Goal: Information Seeking & Learning: Learn about a topic

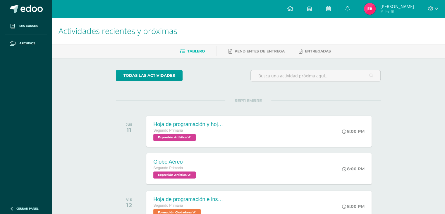
click at [87, 157] on div "Actividades recientes y próximas Tablero Pendientes de entrega Entregadas todas…" at bounding box center [249, 194] width 394 height 353
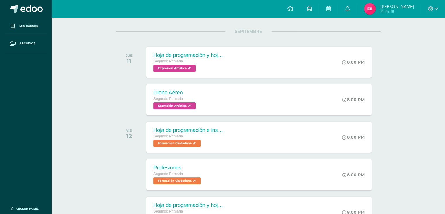
scroll to position [70, 0]
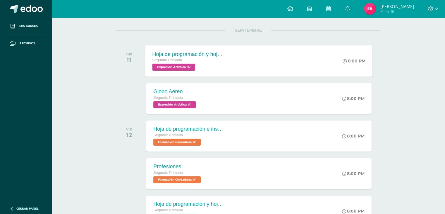
click at [165, 71] on div "Hoja de programación y hojas de trabajo Segundo Primaria Expresión Artística 'A'" at bounding box center [188, 60] width 85 height 31
click at [169, 102] on span "Expresión Artística 'A'" at bounding box center [174, 104] width 43 height 7
click at [168, 140] on span "Formación Ciudadana 'A'" at bounding box center [177, 141] width 48 height 7
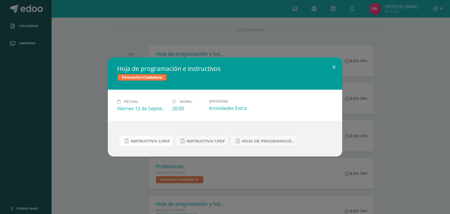
click at [155, 139] on span "Instructivo 2.pdf" at bounding box center [150, 141] width 39 height 5
click at [213, 142] on span "Instructivo 1.pdf" at bounding box center [206, 141] width 38 height 5
click at [290, 138] on link "Hoja de Programación 4.pdf" at bounding box center [264, 140] width 68 height 11
click at [87, 51] on div "Hoja de programación e instructivos Formación Ciudadana Fecha: [DATE] Hora: 20:…" at bounding box center [225, 107] width 450 height 214
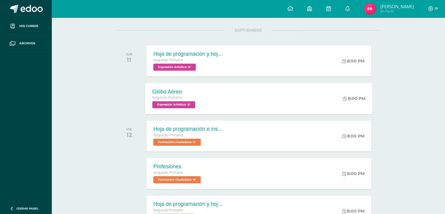
click at [167, 105] on span "Expresión Artística 'A'" at bounding box center [174, 104] width 43 height 7
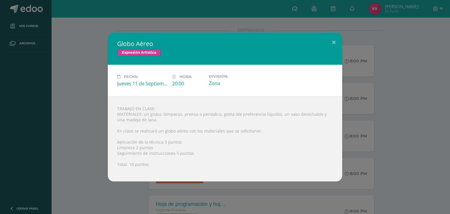
click at [83, 57] on div "Globo Aéreo Expresión Artística Fecha: [DATE] Hora: 20:00 División:" at bounding box center [224, 107] width 445 height 149
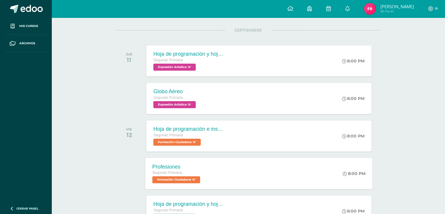
click at [175, 177] on span "Formación Ciudadana 'A'" at bounding box center [177, 179] width 48 height 7
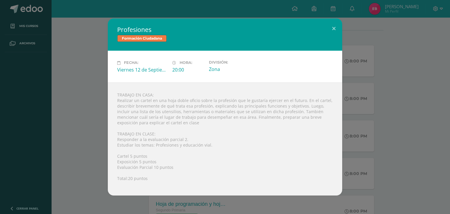
click at [89, 140] on div "Profesiones Formación Ciudadana Fecha: [DATE] Hora: 20:00 División:" at bounding box center [224, 106] width 445 height 177
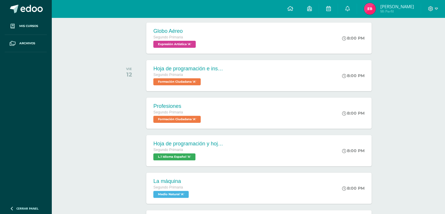
scroll to position [142, 0]
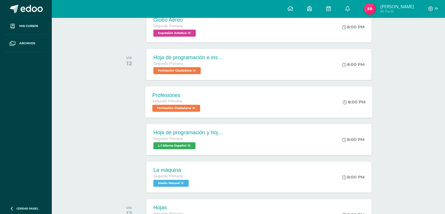
click at [177, 112] on span "Formación Ciudadana 'A'" at bounding box center [177, 108] width 48 height 7
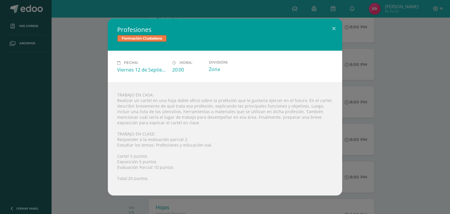
click at [82, 36] on div "Profesiones Formación Ciudadana Fecha: [DATE] Hora: 20:00 División:" at bounding box center [224, 106] width 445 height 177
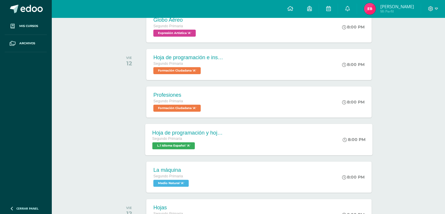
click at [167, 143] on span "L.1 Idioma Español 'A'" at bounding box center [174, 145] width 42 height 7
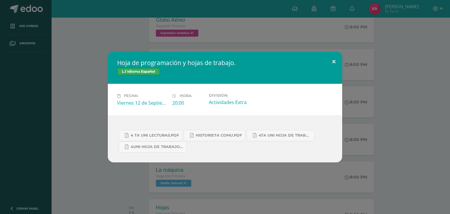
click at [332, 64] on button at bounding box center [333, 62] width 17 height 20
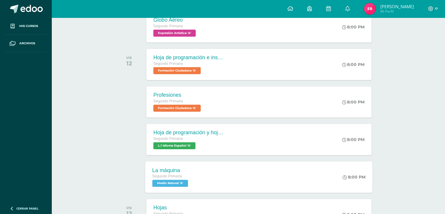
click at [165, 185] on span "Medio Natural 'A'" at bounding box center [171, 182] width 36 height 7
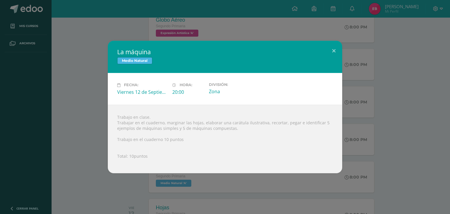
click at [111, 46] on div "La máquina Medio Natural" at bounding box center [225, 57] width 234 height 32
click at [334, 50] on button at bounding box center [333, 51] width 17 height 20
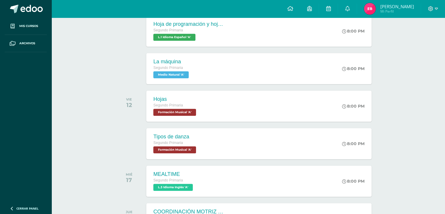
scroll to position [251, 0]
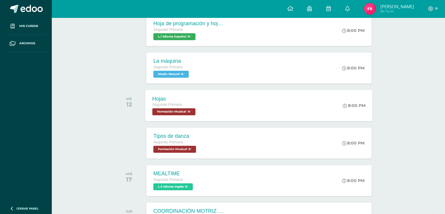
click at [170, 112] on span "Formación Musical 'A'" at bounding box center [174, 111] width 43 height 7
click at [174, 147] on span "Formación Musical 'A'" at bounding box center [174, 149] width 43 height 7
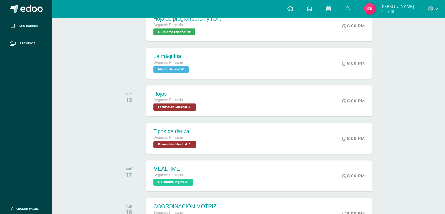
scroll to position [256, 0]
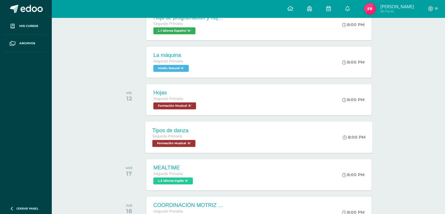
click at [175, 142] on span "Formación Musical 'A'" at bounding box center [174, 143] width 43 height 7
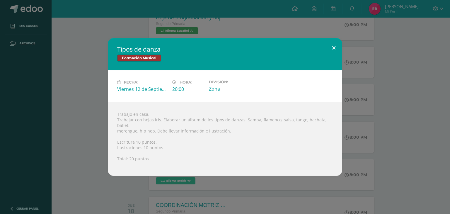
click at [333, 51] on button at bounding box center [333, 48] width 17 height 20
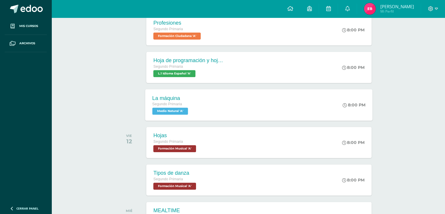
scroll to position [227, 0]
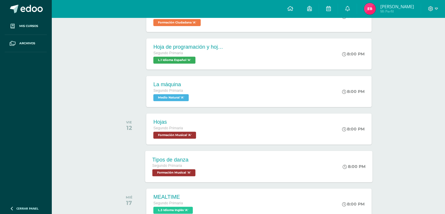
click at [189, 174] on span "Formación Musical 'A'" at bounding box center [174, 172] width 43 height 7
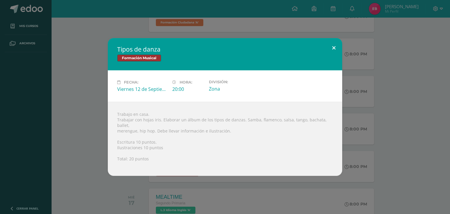
click at [335, 50] on button at bounding box center [333, 48] width 17 height 20
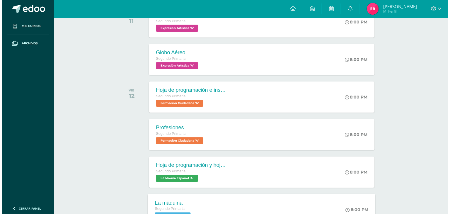
scroll to position [110, 0]
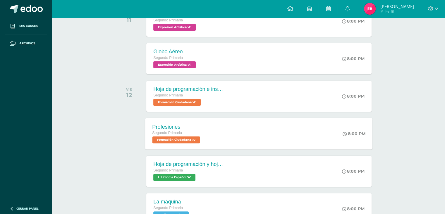
click at [186, 142] on span "Formación Ciudadana 'A'" at bounding box center [177, 139] width 48 height 7
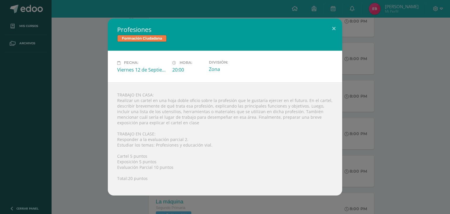
drag, startPoint x: 50, startPoint y: 67, endPoint x: 52, endPoint y: 72, distance: 4.8
click at [52, 72] on div "Profesiones Formación Ciudadana Fecha: [DATE] Hora: 20:00 División:" at bounding box center [224, 106] width 445 height 177
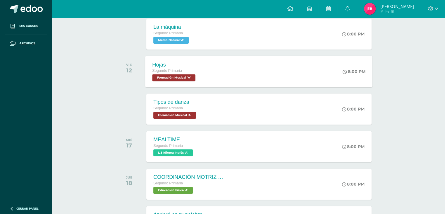
scroll to position [286, 0]
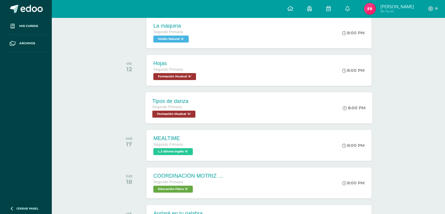
click at [186, 115] on span "Formación Musical 'A'" at bounding box center [174, 113] width 43 height 7
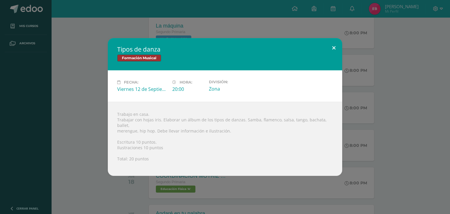
click at [334, 48] on button at bounding box center [333, 48] width 17 height 20
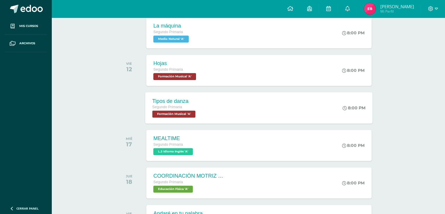
click at [183, 112] on span "Formación Musical 'A'" at bounding box center [174, 113] width 43 height 7
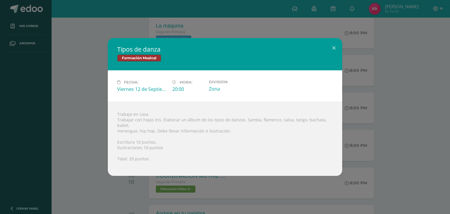
click at [69, 78] on div "Tipos [PERSON_NAME] Formación Musical Fecha: [DATE] Hora: 20:00 División:" at bounding box center [224, 107] width 445 height 138
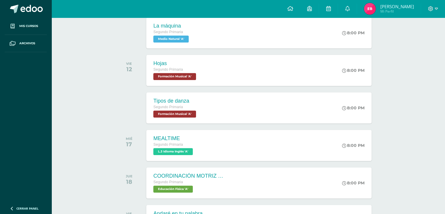
click at [80, 70] on div "Actividades recientes y próximas Tablero Pendientes de entrega Entregadas todas…" at bounding box center [249, 19] width 394 height 575
click at [74, 89] on div "Actividades recientes y próximas Tablero Pendientes de entrega Entregadas todas…" at bounding box center [249, 19] width 394 height 575
click at [95, 141] on div "Actividades recientes y próximas Tablero Pendientes de entrega Entregadas todas…" at bounding box center [249, 19] width 394 height 575
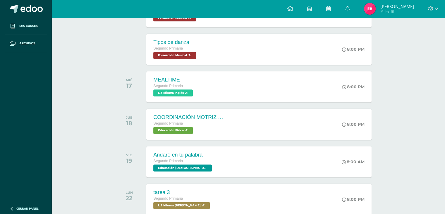
scroll to position [356, 0]
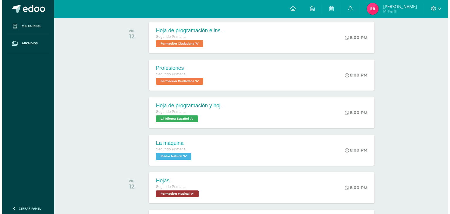
scroll to position [157, 0]
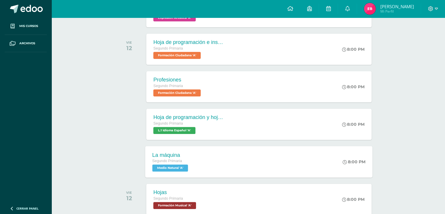
click at [169, 167] on span "Medio Natural 'A'" at bounding box center [171, 167] width 36 height 7
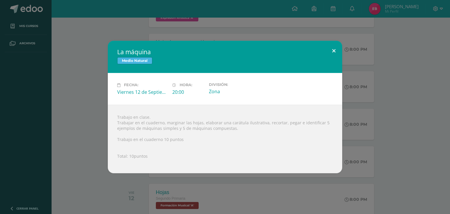
click at [335, 49] on button at bounding box center [333, 51] width 17 height 20
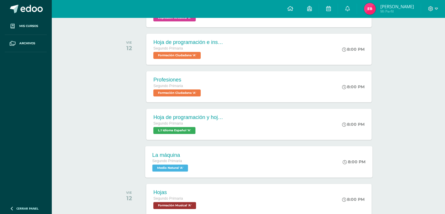
click at [164, 163] on div "Segundo Primaria" at bounding box center [171, 161] width 37 height 6
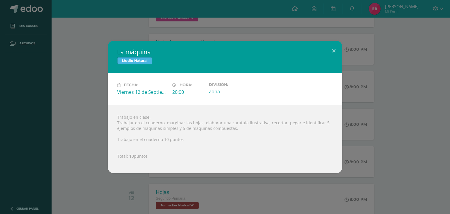
click at [76, 85] on div "La máquina Medio Natural Fecha: [DATE] Hora: 20:00 División: Zona" at bounding box center [224, 107] width 445 height 132
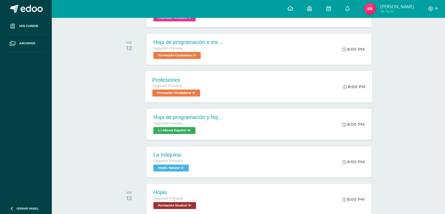
click at [172, 94] on span "Formación Ciudadana 'A'" at bounding box center [177, 92] width 48 height 7
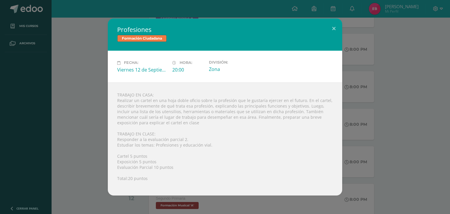
click at [82, 65] on div "Profesiones Formación Ciudadana Fecha: [DATE] Hora: 20:00 División:" at bounding box center [224, 106] width 445 height 177
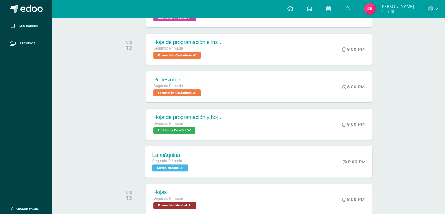
click at [162, 166] on span "Medio Natural 'A'" at bounding box center [171, 167] width 36 height 7
